Goal: Information Seeking & Learning: Learn about a topic

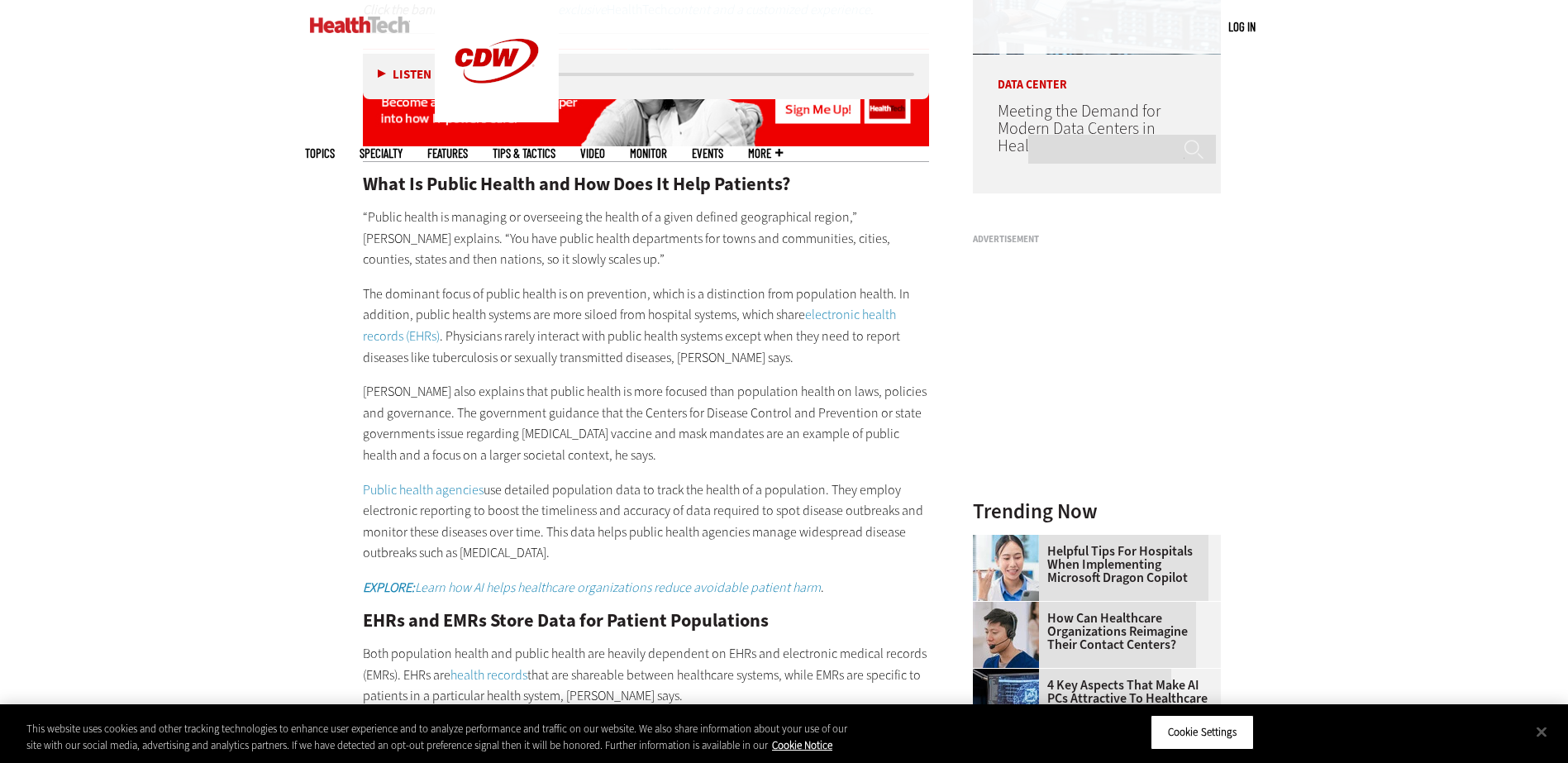
scroll to position [1488, 0]
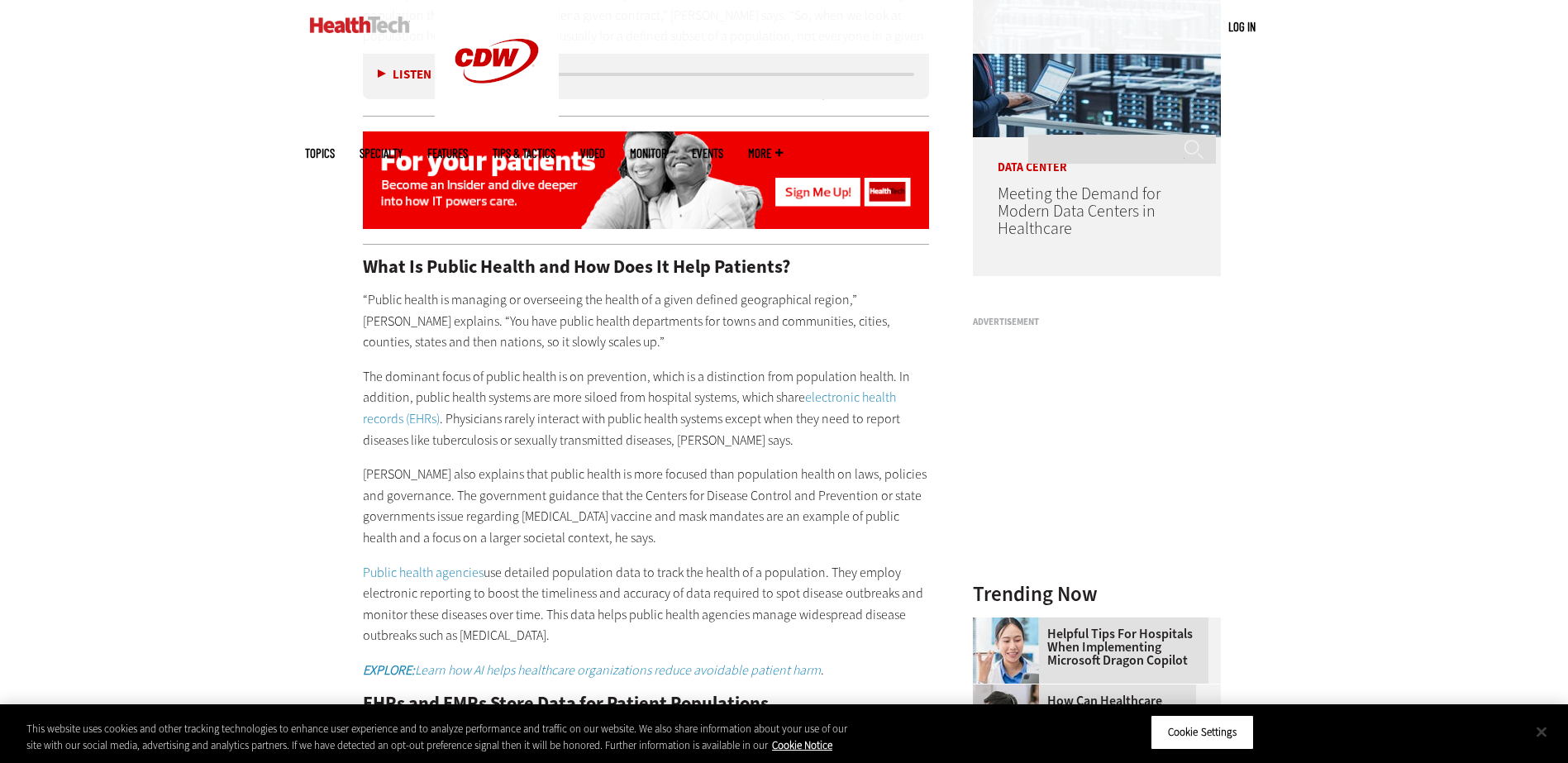
click at [1536, 733] on button "Close" at bounding box center [1541, 731] width 36 height 36
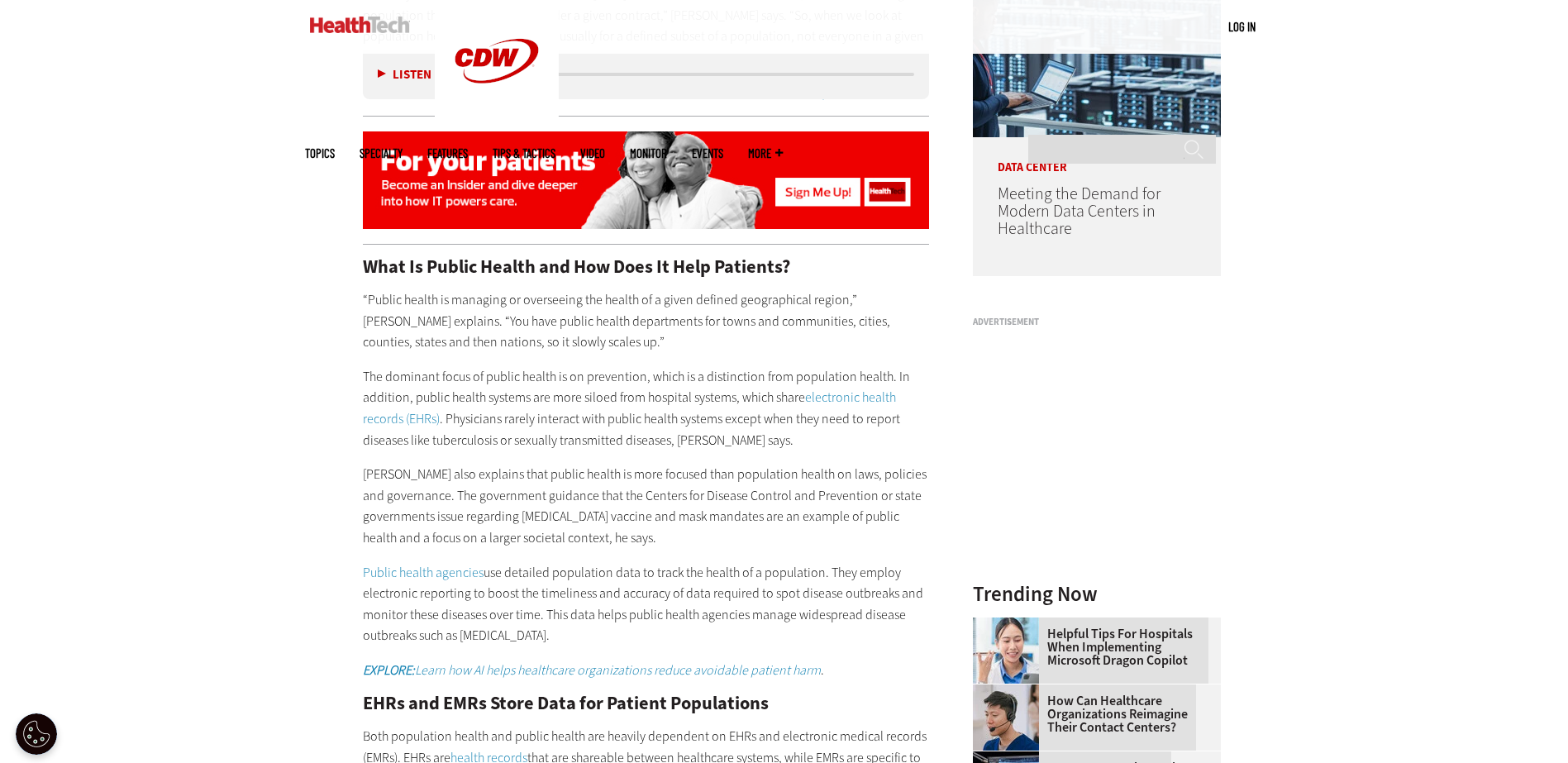
scroll to position [1372, 0]
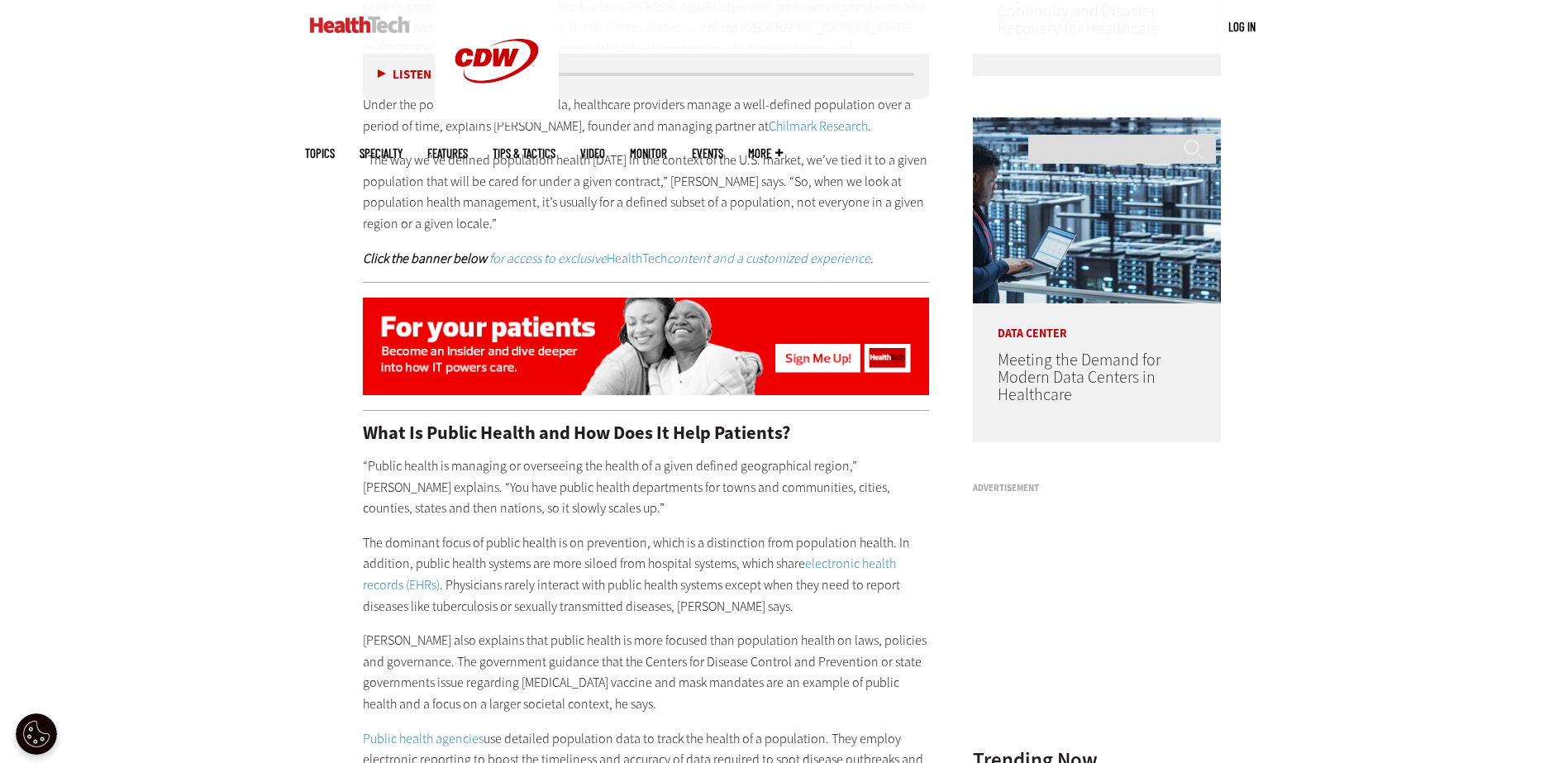
drag, startPoint x: 1350, startPoint y: 450, endPoint x: 805, endPoint y: 0, distance: 706.8
